Goal: Task Accomplishment & Management: Manage account settings

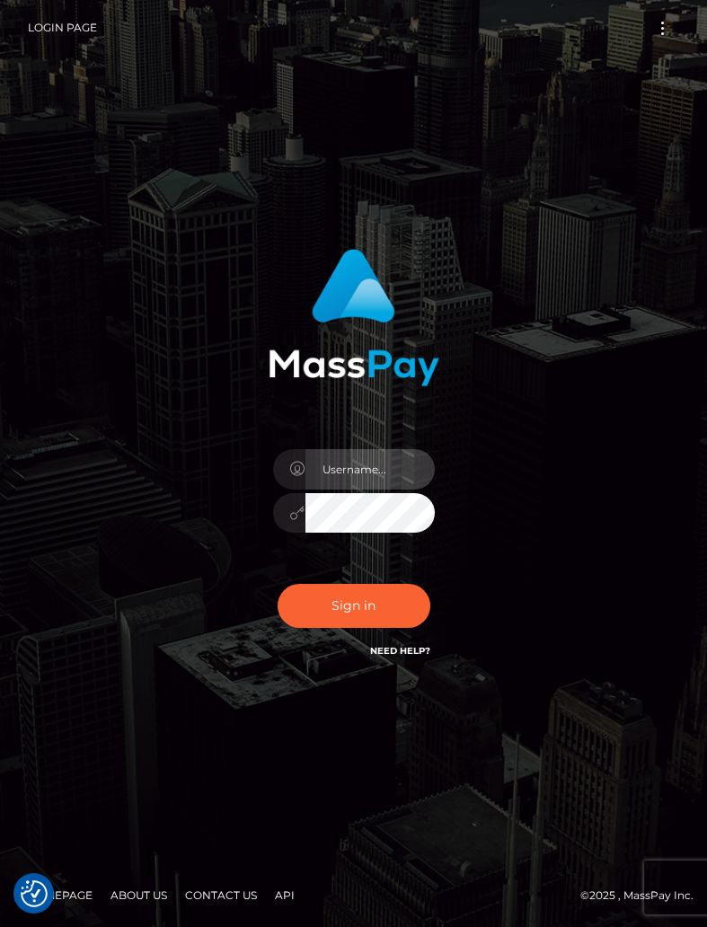
click at [318, 488] on input "text" at bounding box center [369, 469] width 129 height 40
type input "[EMAIL_ADDRESS][DOMAIN_NAME]"
click at [277, 584] on button "Sign in" at bounding box center [353, 606] width 153 height 44
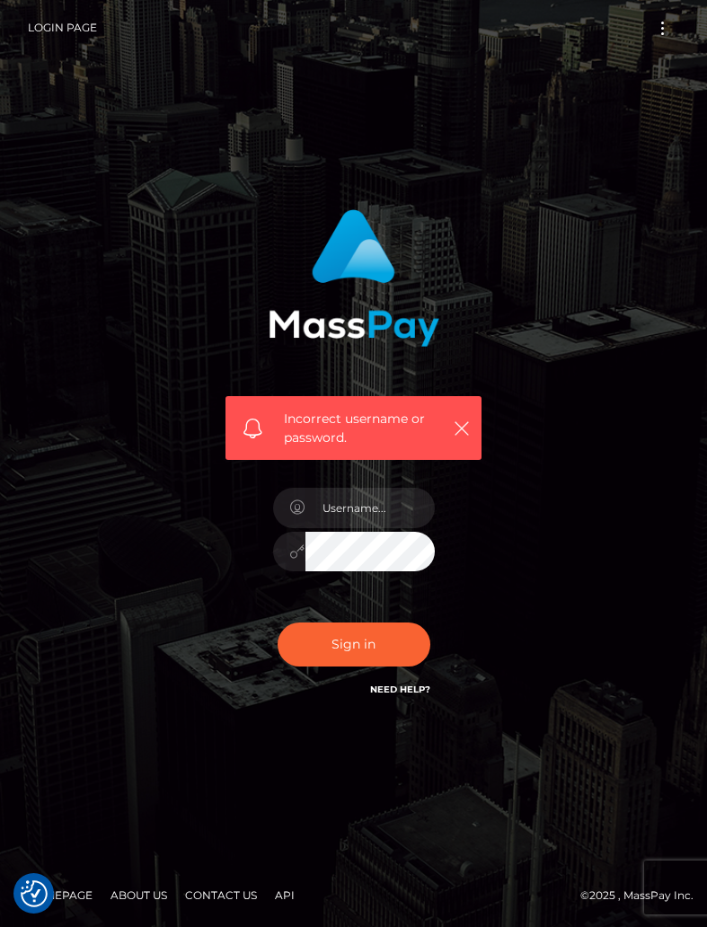
click at [335, 459] on div "Incorrect username or password." at bounding box center [353, 428] width 256 height 64
click at [339, 524] on input "text" at bounding box center [369, 508] width 129 height 40
click at [390, 666] on div "Sign in Need Help?" at bounding box center [354, 652] width 189 height 80
click at [398, 687] on link "Need Help?" at bounding box center [400, 689] width 60 height 12
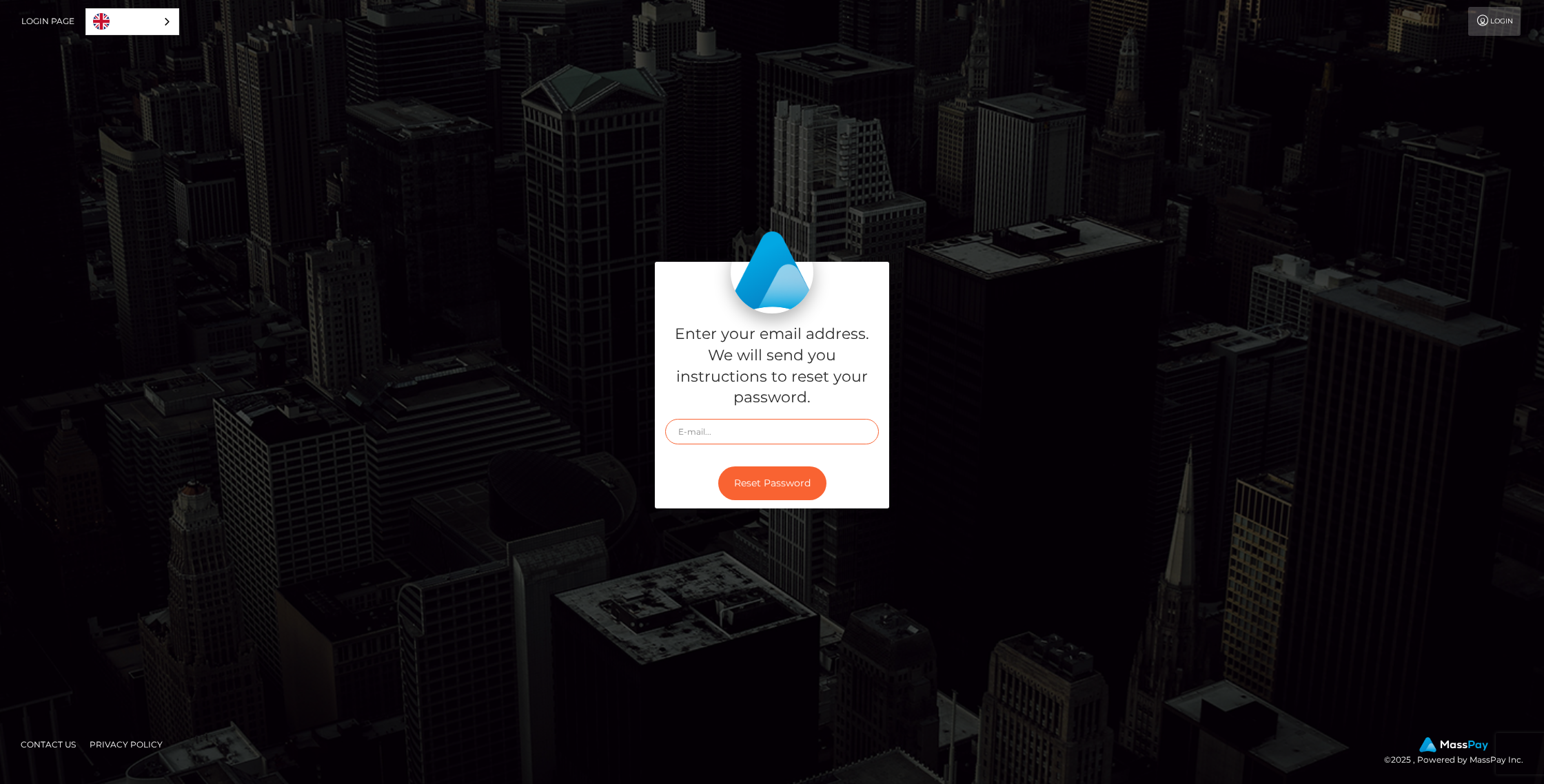
click at [689, 443] on input "text" at bounding box center [772, 431] width 213 height 25
click at [3, 58] on div "Enter your email address. We will send you instructions to reset your password.…" at bounding box center [772, 392] width 1544 height 784
click at [22, 20] on link "Login Page" at bounding box center [48, 21] width 53 height 29
